Goal: Book appointment/travel/reservation

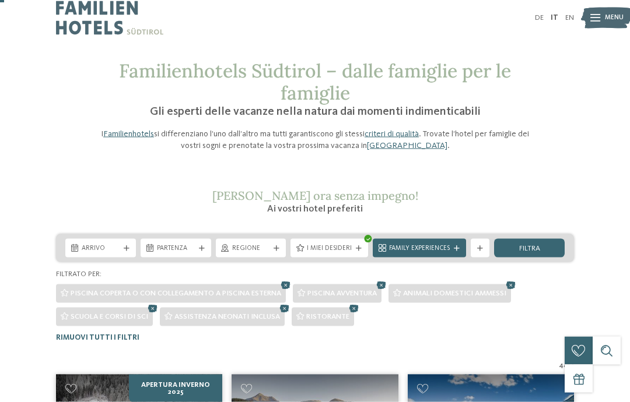
scroll to position [2, 0]
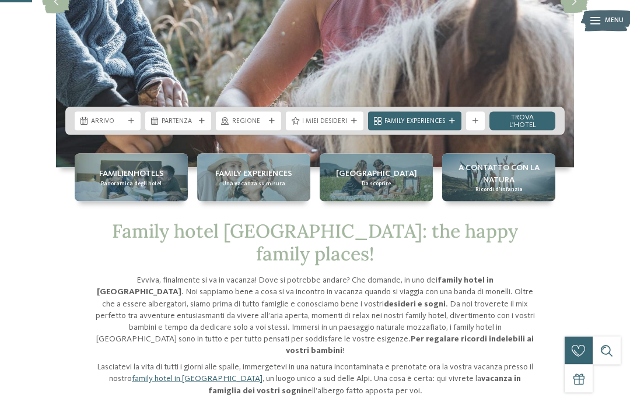
scroll to position [212, 0]
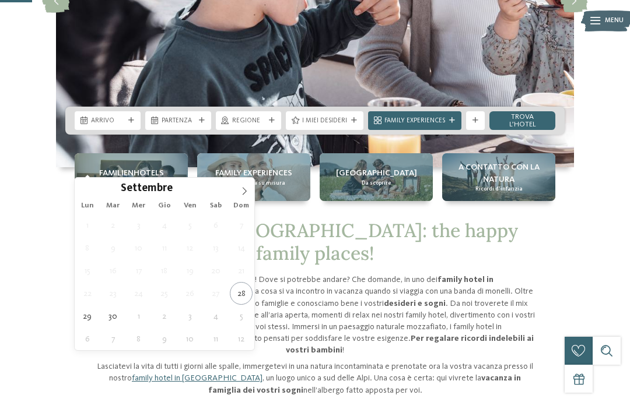
click at [246, 191] on icon at bounding box center [244, 191] width 8 height 8
click at [246, 194] on icon at bounding box center [244, 191] width 8 height 8
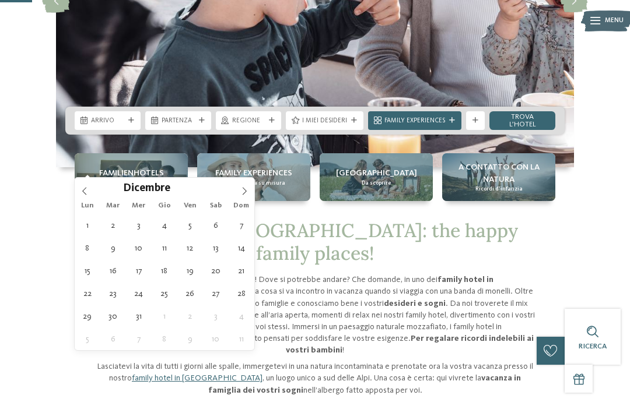
type div "27.12.2025"
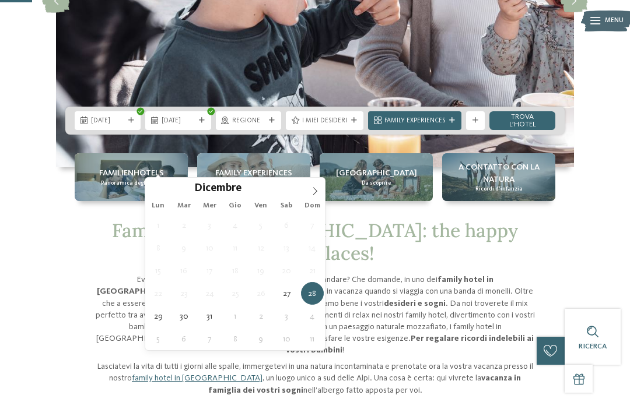
click at [315, 192] on icon at bounding box center [315, 191] width 8 height 8
type input "****"
type div "02.01.2026"
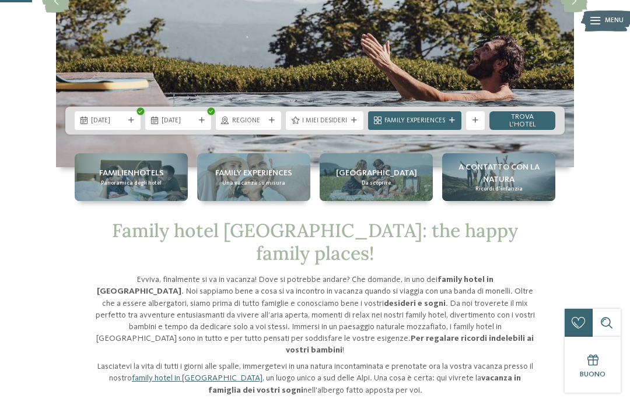
click at [350, 124] on div at bounding box center [353, 121] width 9 height 6
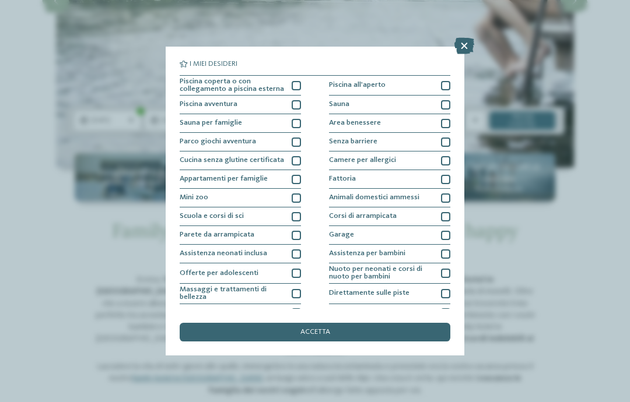
click at [292, 84] on div at bounding box center [295, 85] width 9 height 9
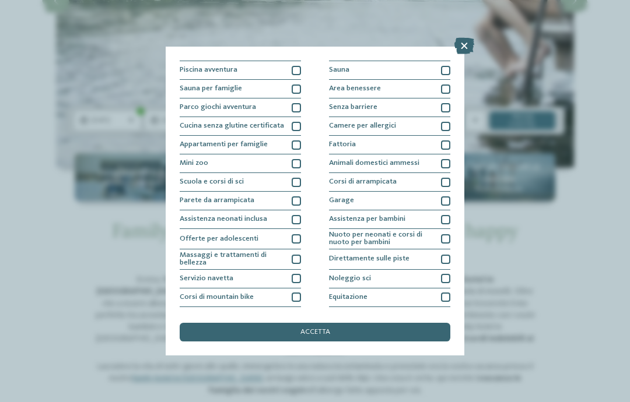
scroll to position [36, 0]
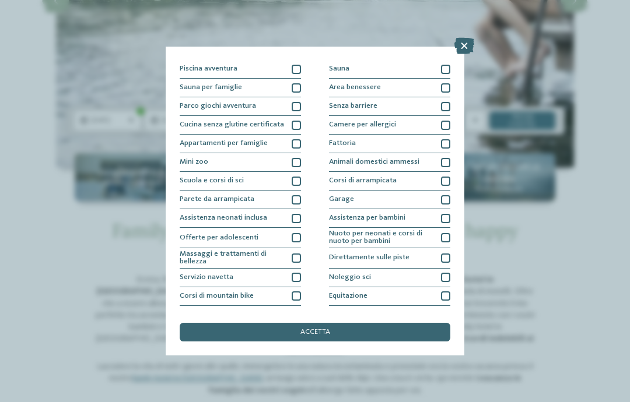
click at [440, 167] on div "Animali domestici ammessi" at bounding box center [389, 162] width 121 height 19
click at [369, 323] on div "accetta" at bounding box center [315, 332] width 270 height 19
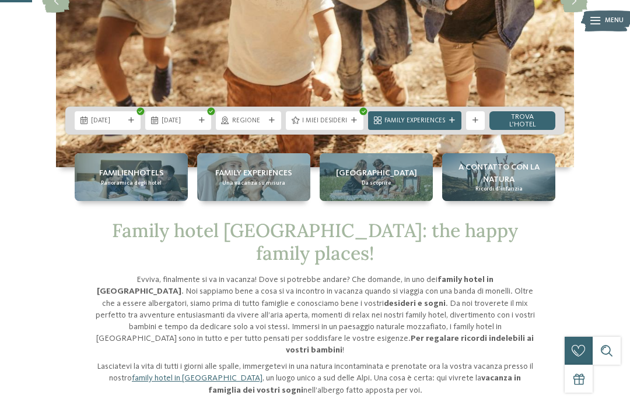
click at [534, 130] on link "trova l’hotel" at bounding box center [522, 120] width 66 height 19
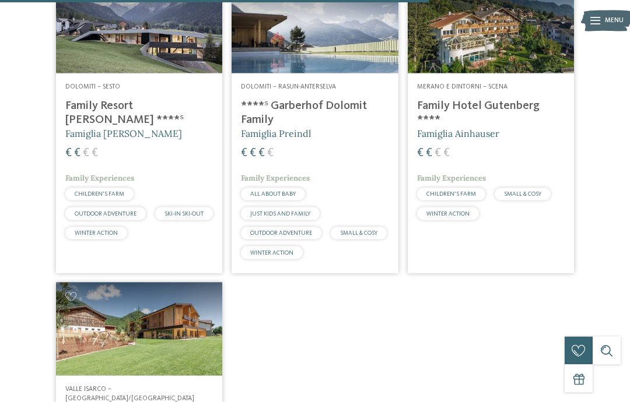
scroll to position [1259, 0]
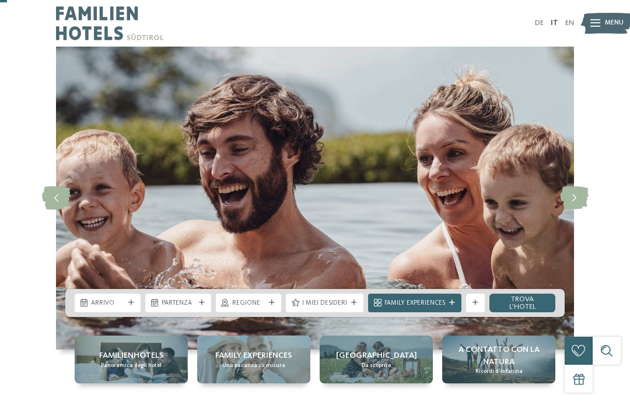
scroll to position [19, 0]
